Goal: Browse casually: Explore the website without a specific task or goal

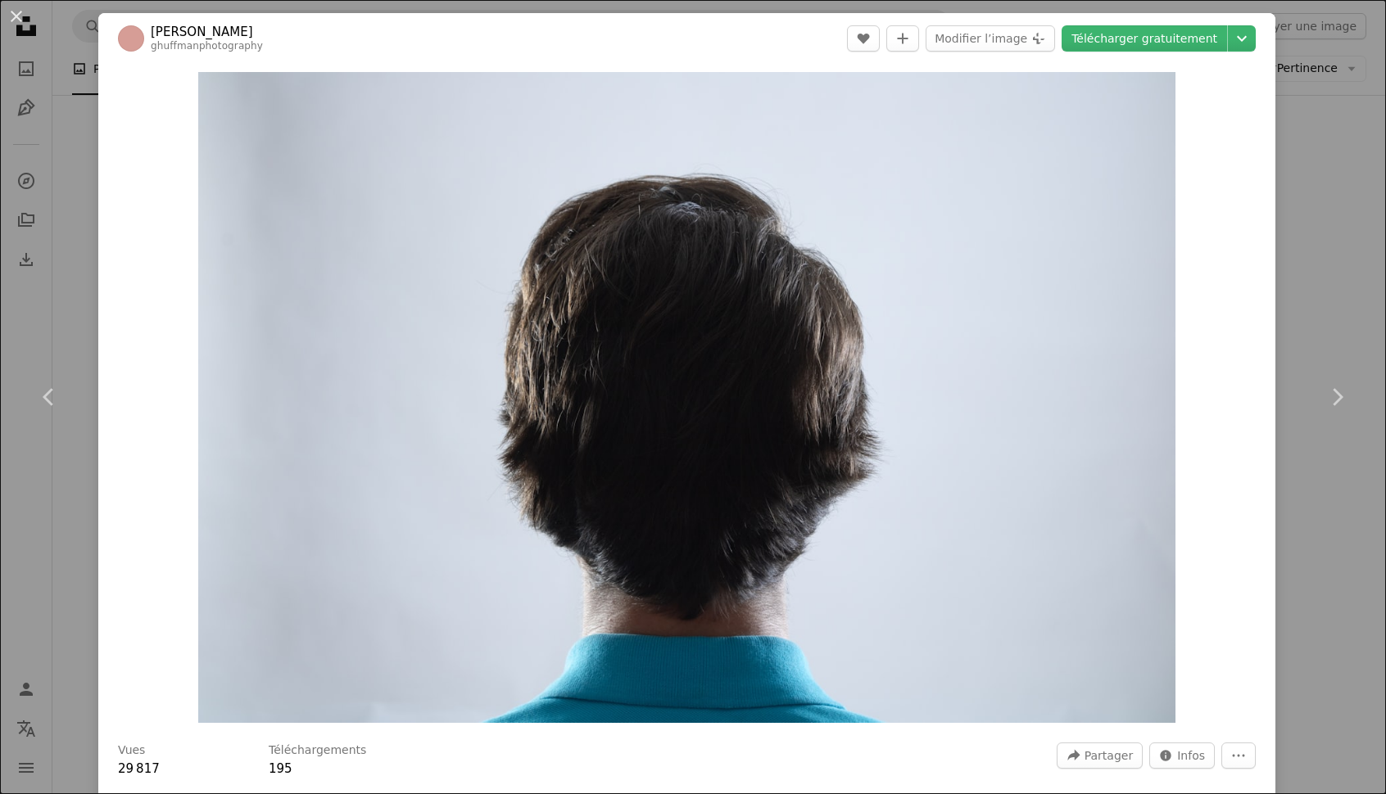
scroll to position [5159, 0]
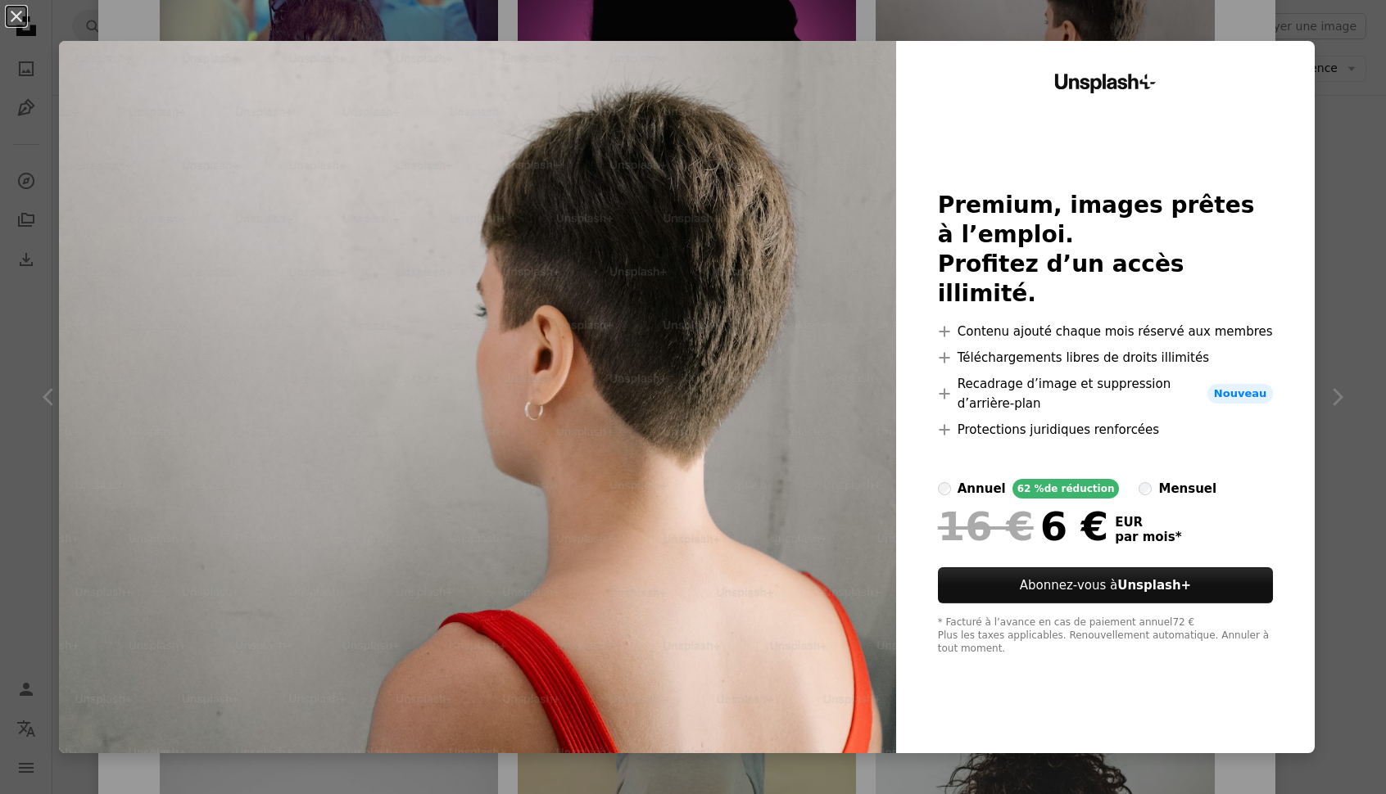
click at [1356, 81] on div "An X shape Unsplash+ Premium, images prêtes à l’emploi. Profitez d’un accès ill…" at bounding box center [693, 397] width 1386 height 794
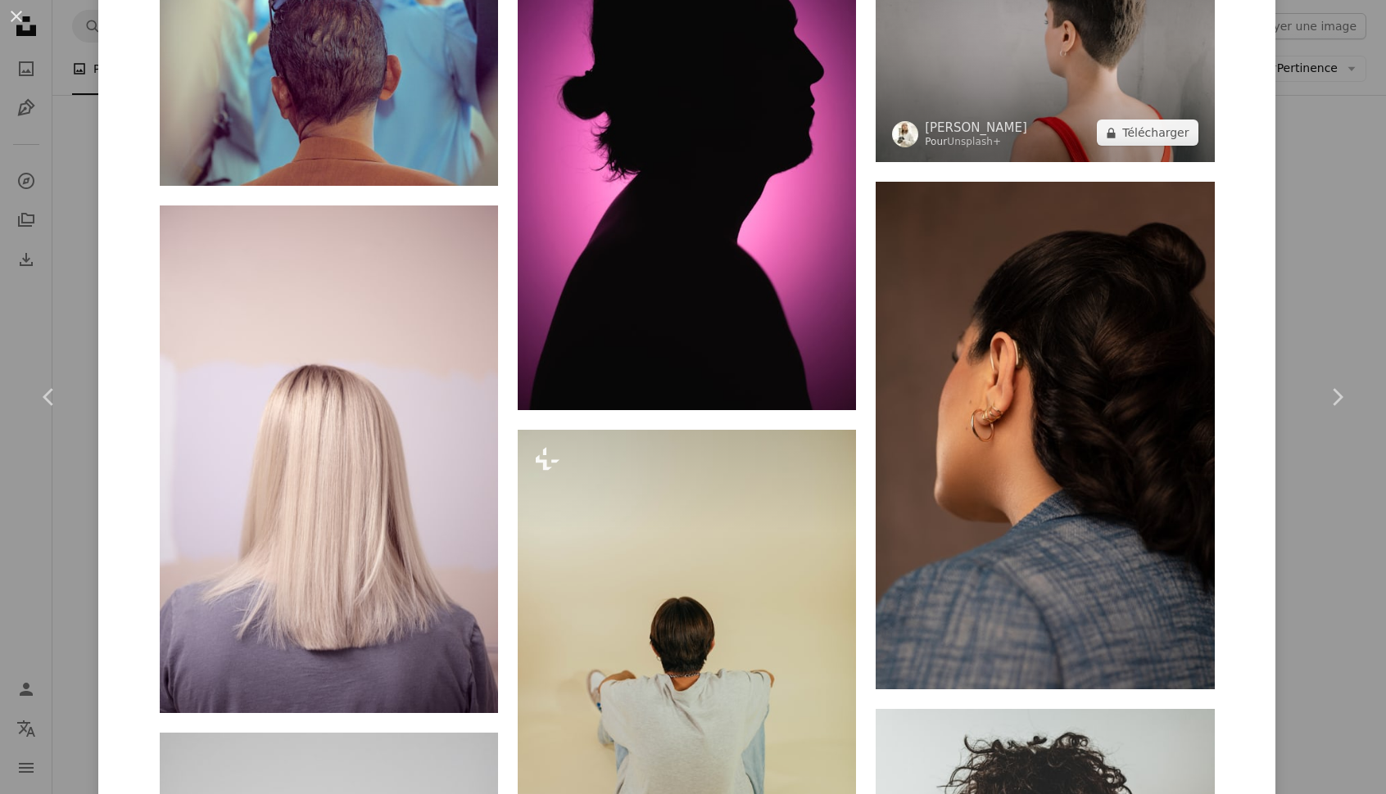
click at [1174, 146] on img at bounding box center [1044, 49] width 338 height 225
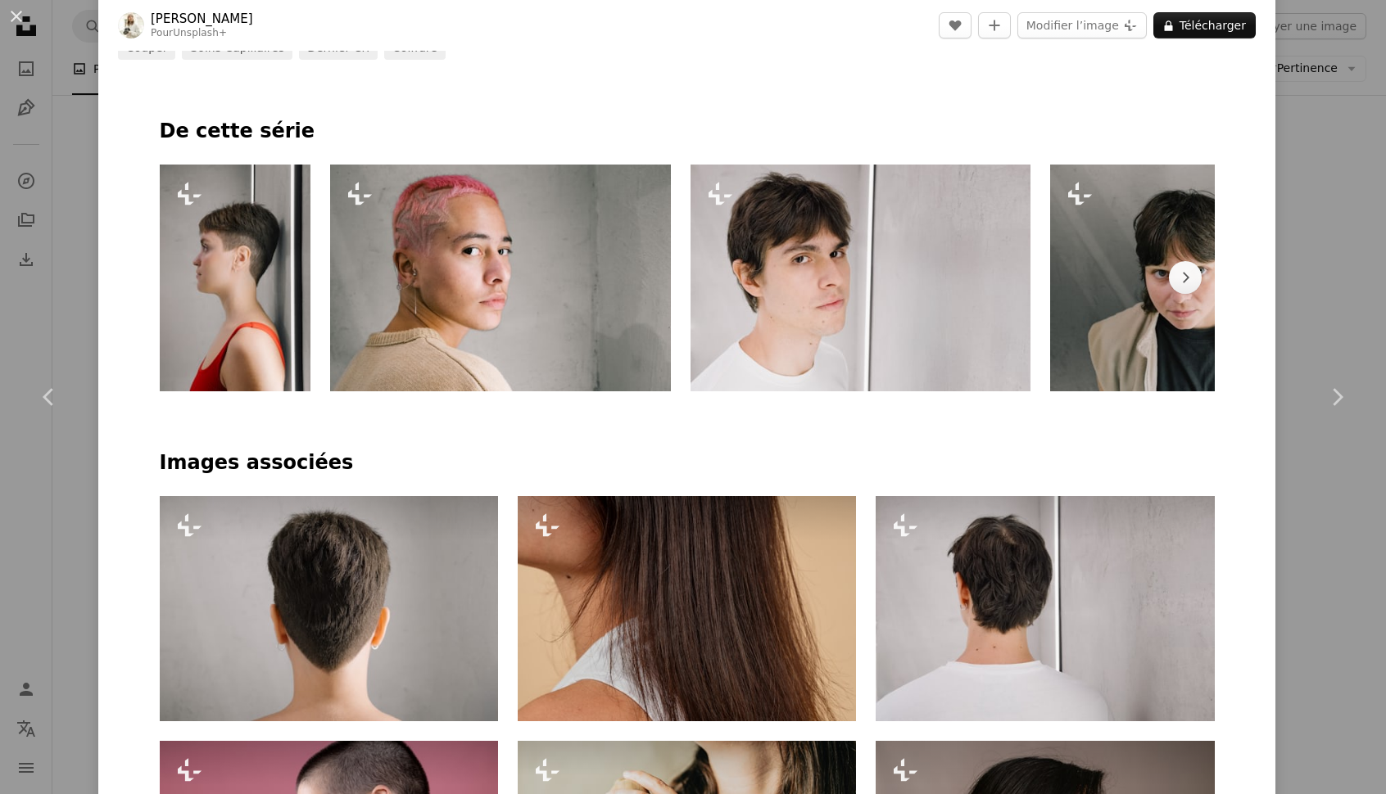
scroll to position [906, 0]
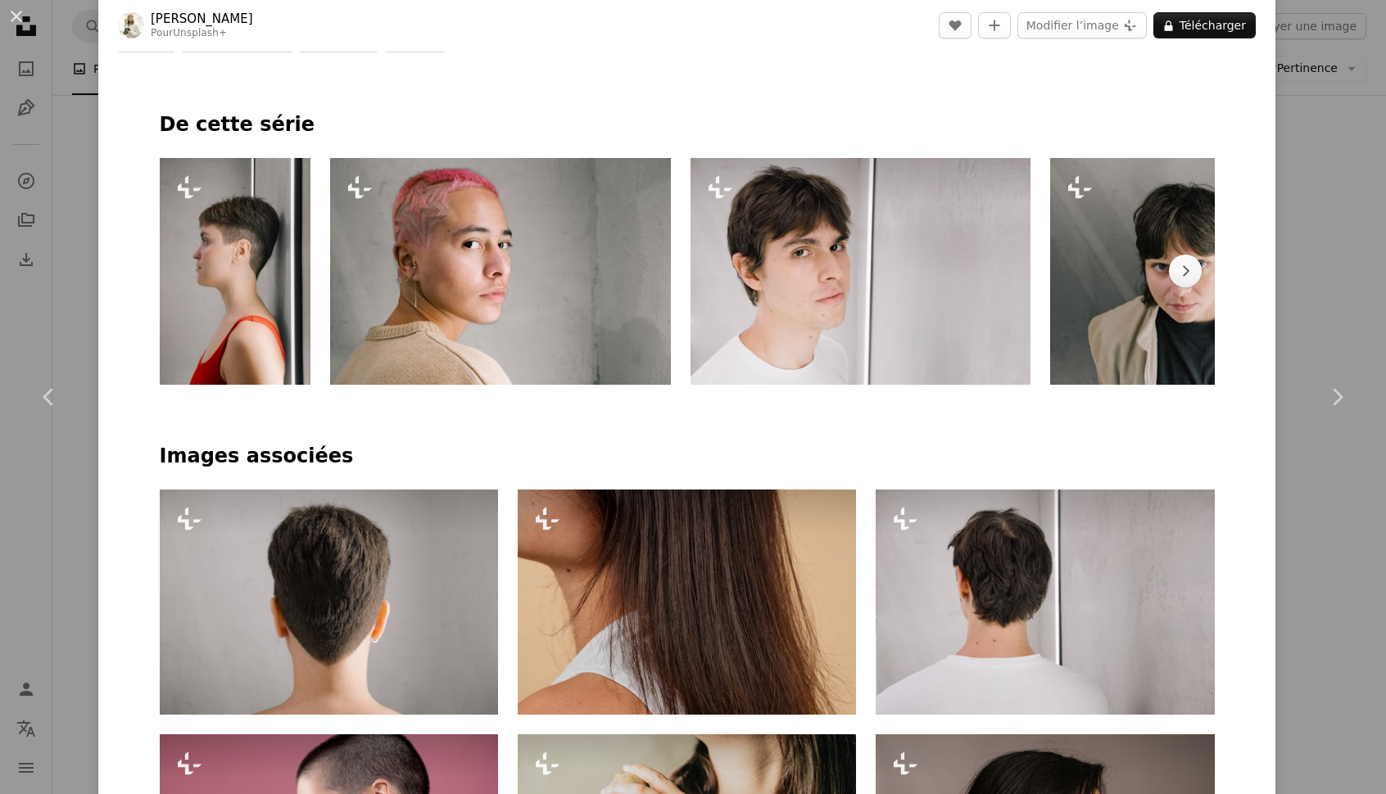
click at [984, 309] on img at bounding box center [860, 271] width 341 height 227
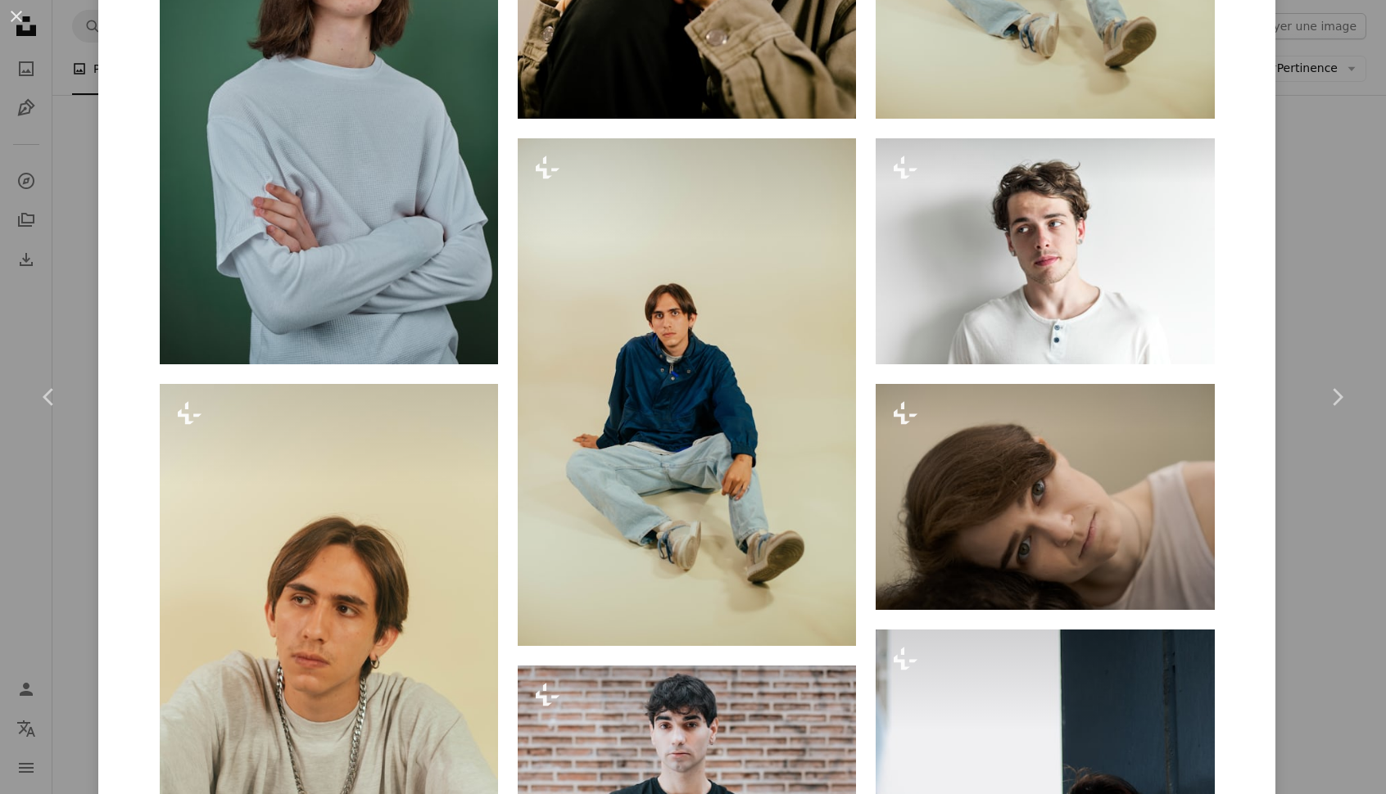
scroll to position [2557, 0]
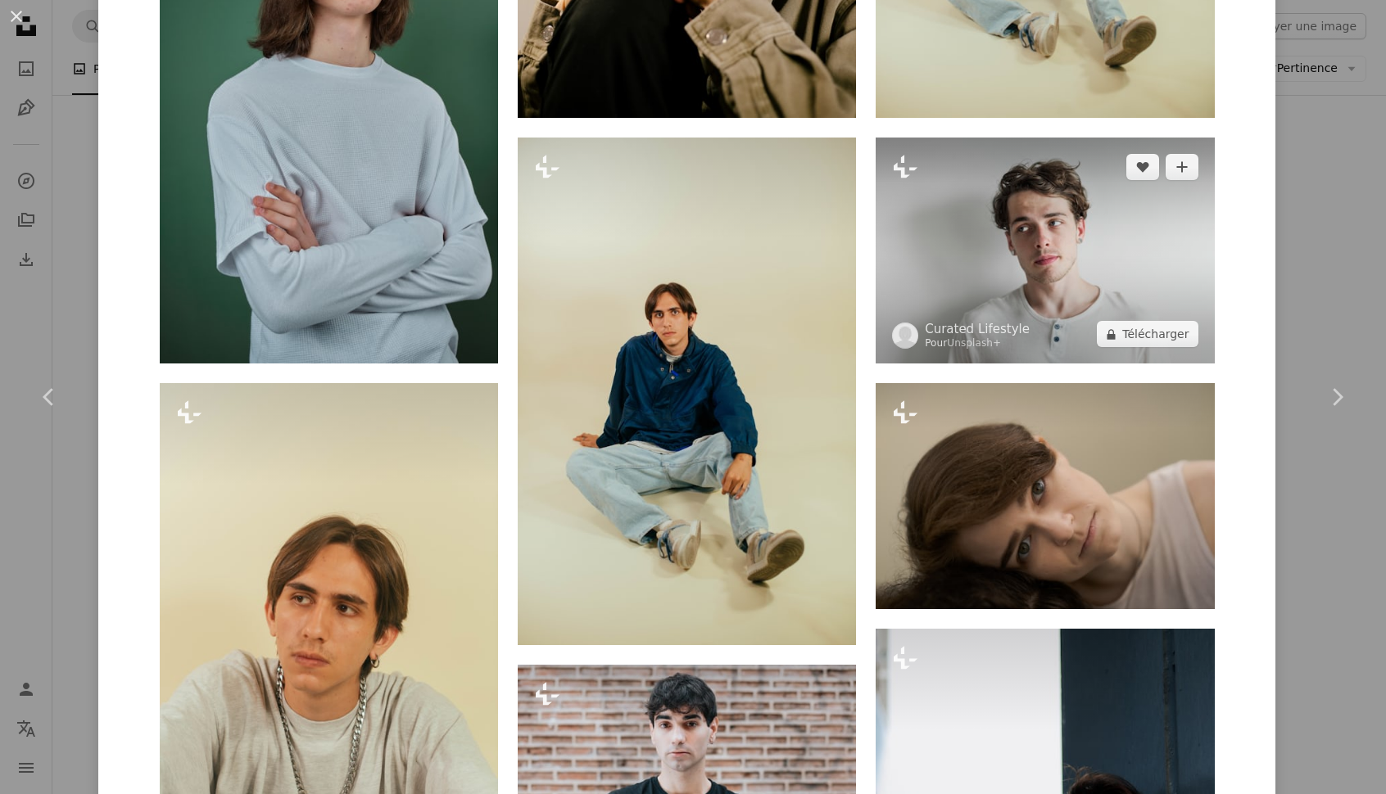
click at [1101, 287] on img at bounding box center [1044, 251] width 338 height 226
